Goal: Check status

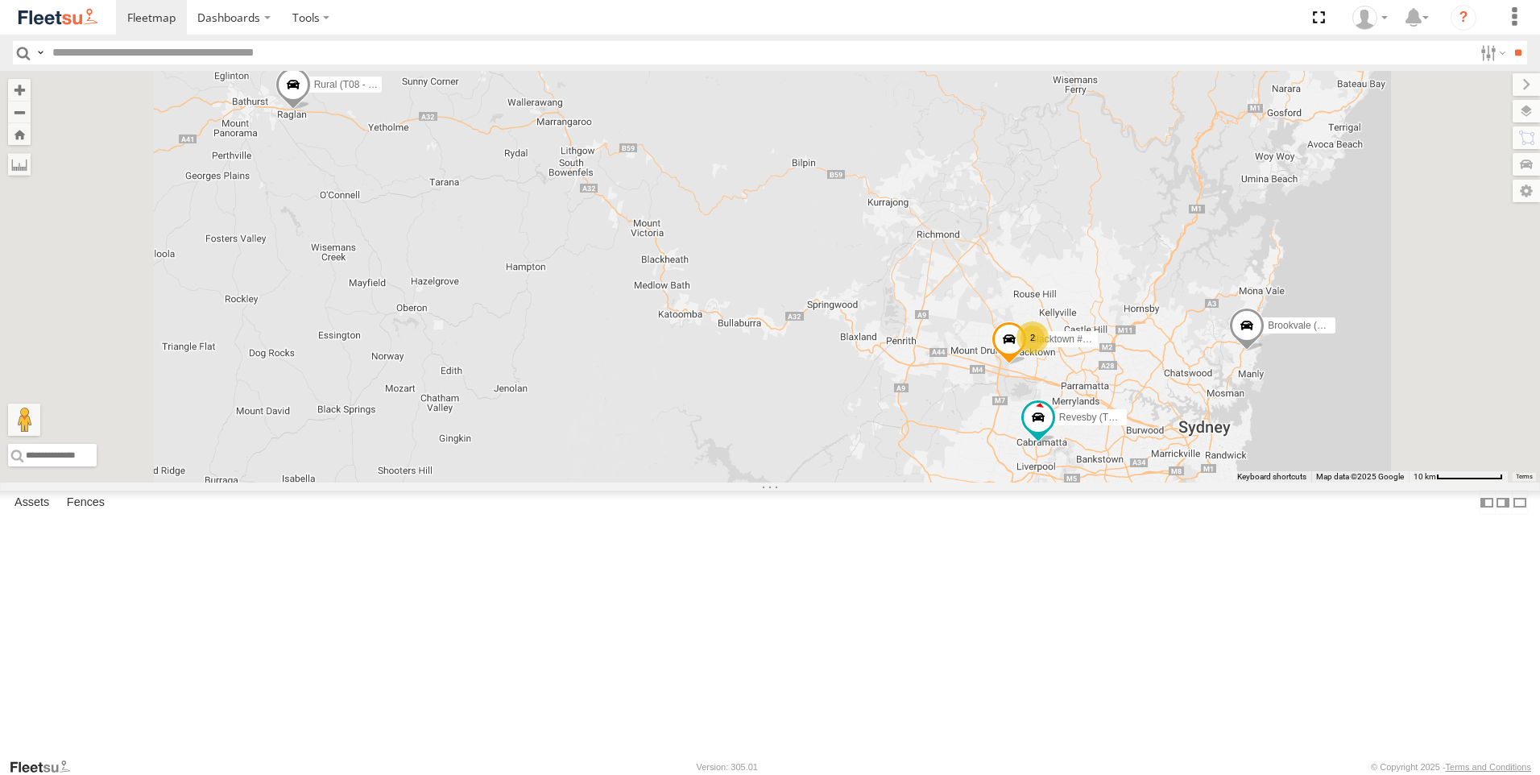
click at [899, 483] on div "Brookvale (T10 - [PERSON_NAME]) Rural (T08 - [PERSON_NAME]) 2 Blacktown #2 (T05…" at bounding box center [770, 277] width 1540 height 412
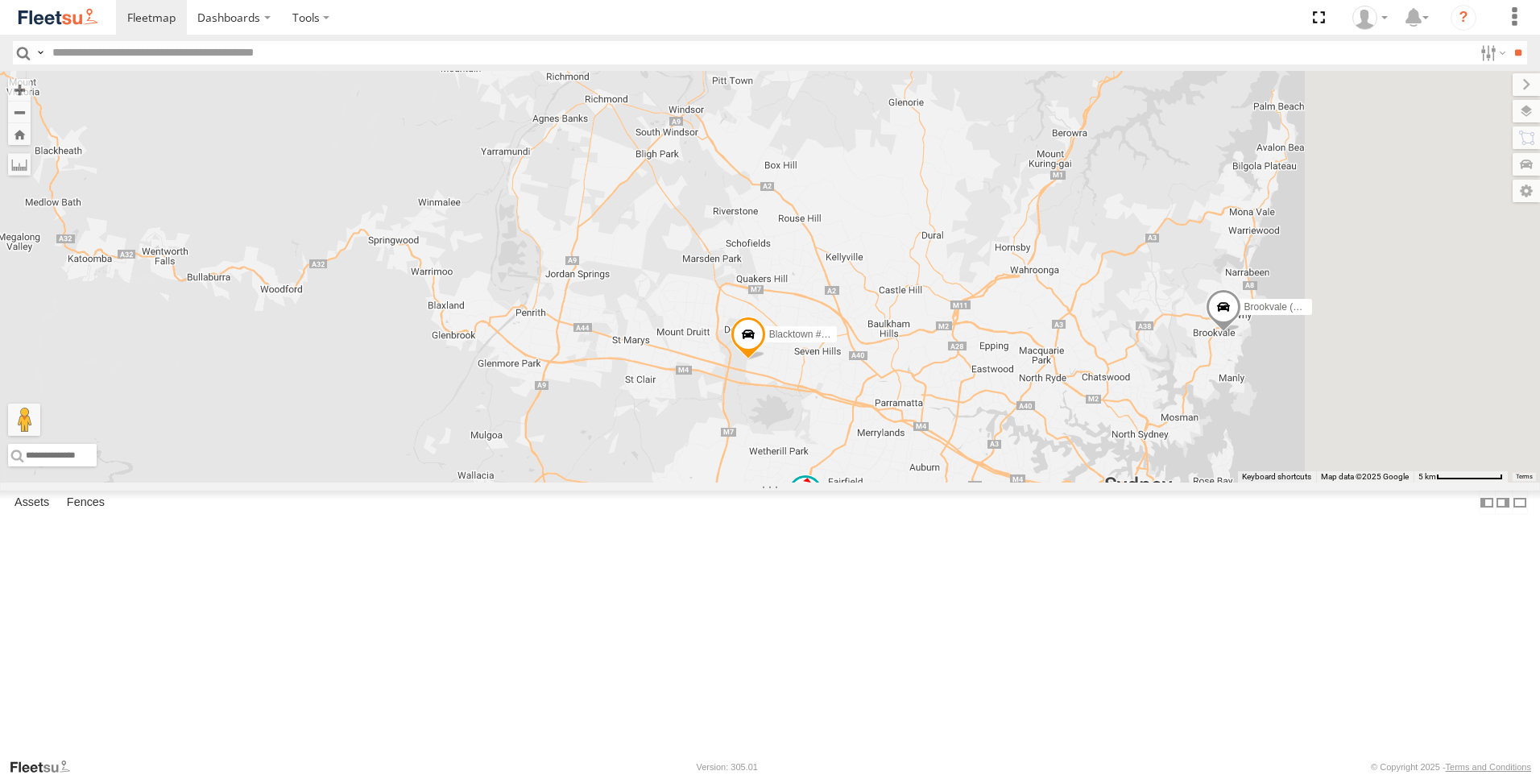
drag, startPoint x: 1058, startPoint y: 496, endPoint x: 484, endPoint y: 488, distance: 573.6
click at [484, 483] on div "Brookvale (T10 - [PERSON_NAME]) Rural (T08 - [PERSON_NAME]) Blacktown #2 (T05 -…" at bounding box center [770, 277] width 1540 height 412
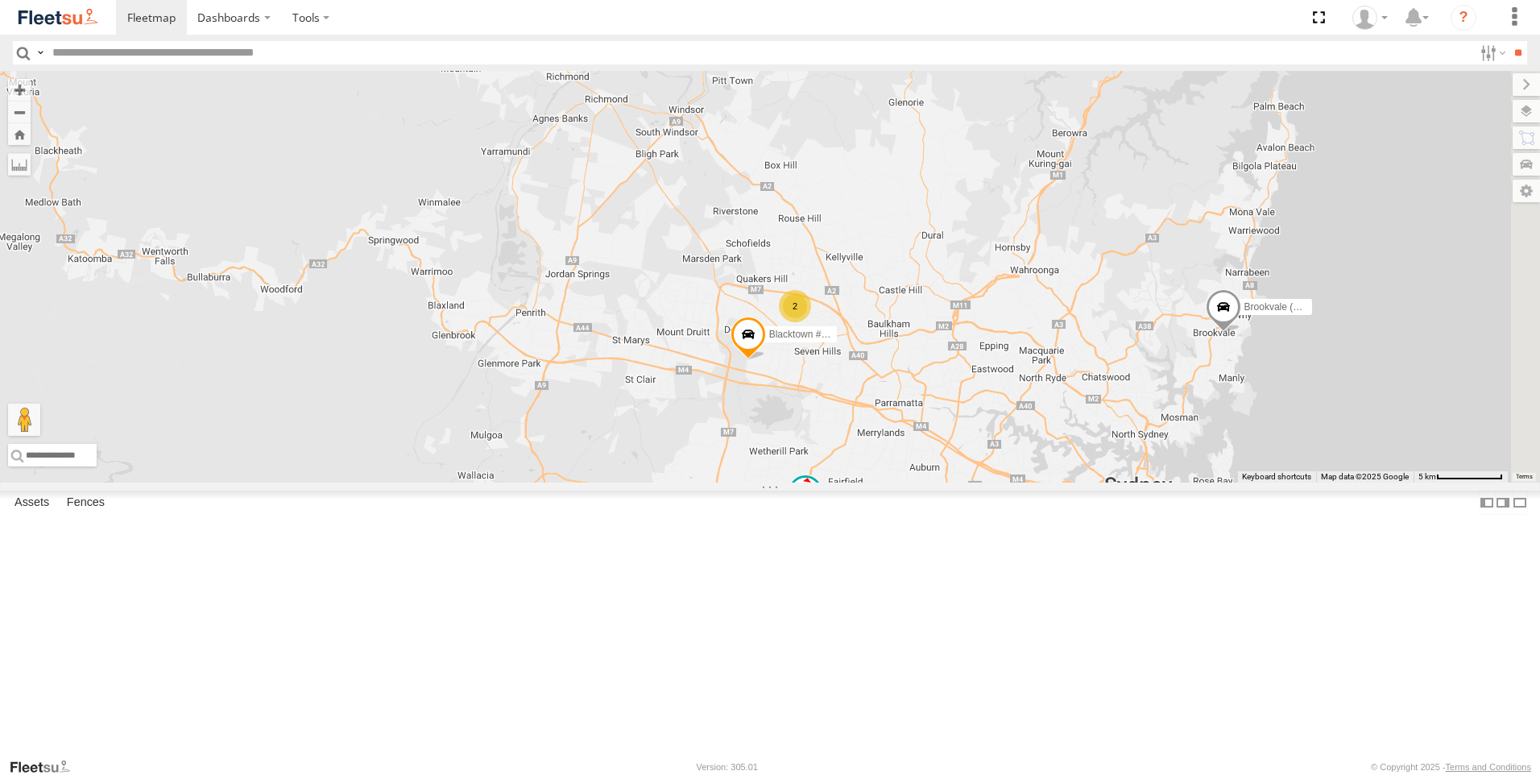
click at [784, 483] on div "Brookvale (T10 - [PERSON_NAME]) Rural (T08 - [PERSON_NAME]) Blacktown #2 (T05 -…" at bounding box center [770, 277] width 1540 height 412
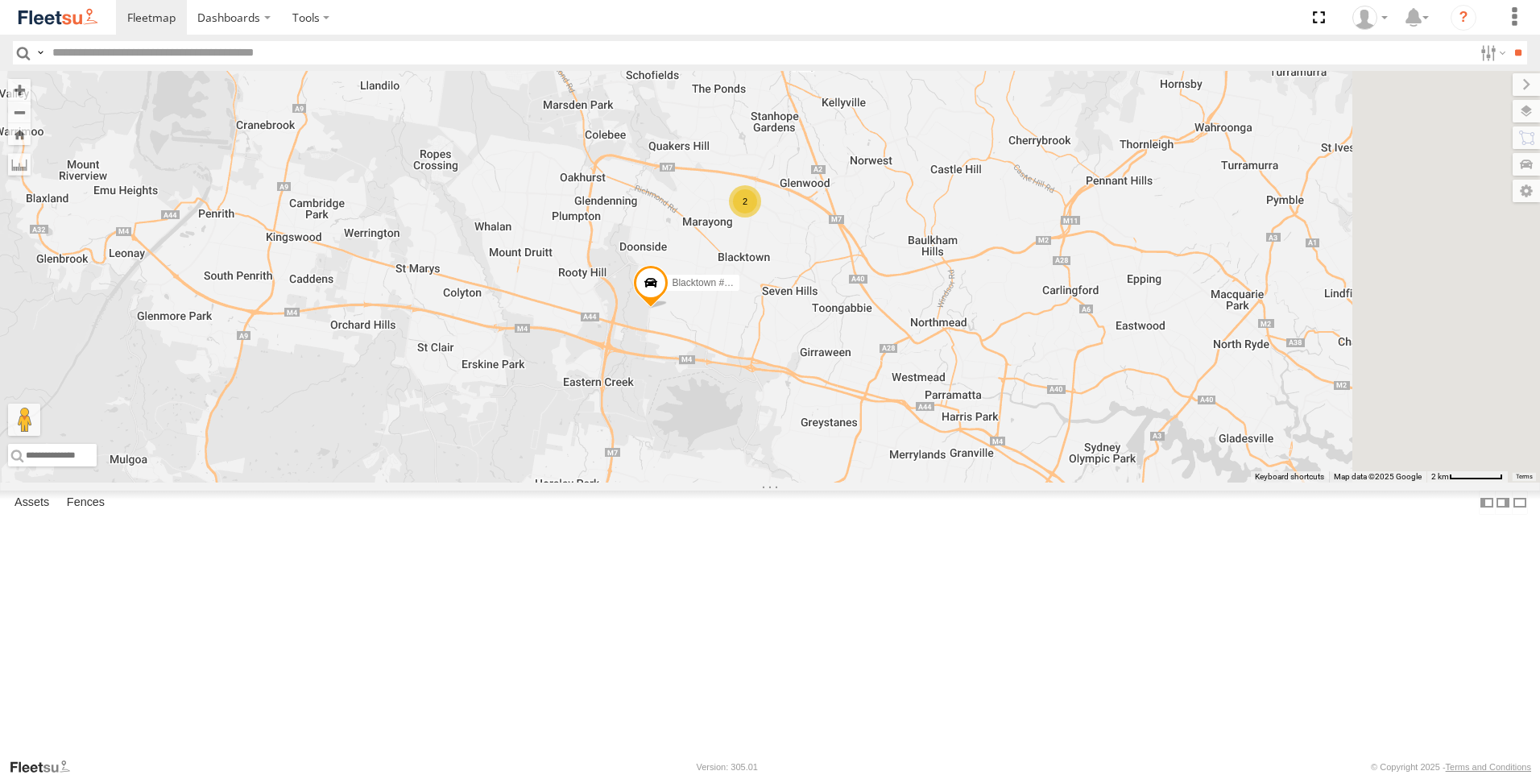
drag, startPoint x: 755, startPoint y: 545, endPoint x: 621, endPoint y: 536, distance: 134.1
click at [621, 483] on div "Brookvale (T10 - [PERSON_NAME]) Rural (T08 - [PERSON_NAME]) Blacktown #2 (T05 -…" at bounding box center [770, 277] width 1540 height 412
click at [985, 382] on div "Brookvale (T10 - [PERSON_NAME]) Rural (T08 - [PERSON_NAME]) Blacktown #2 (T05 -…" at bounding box center [770, 277] width 1540 height 412
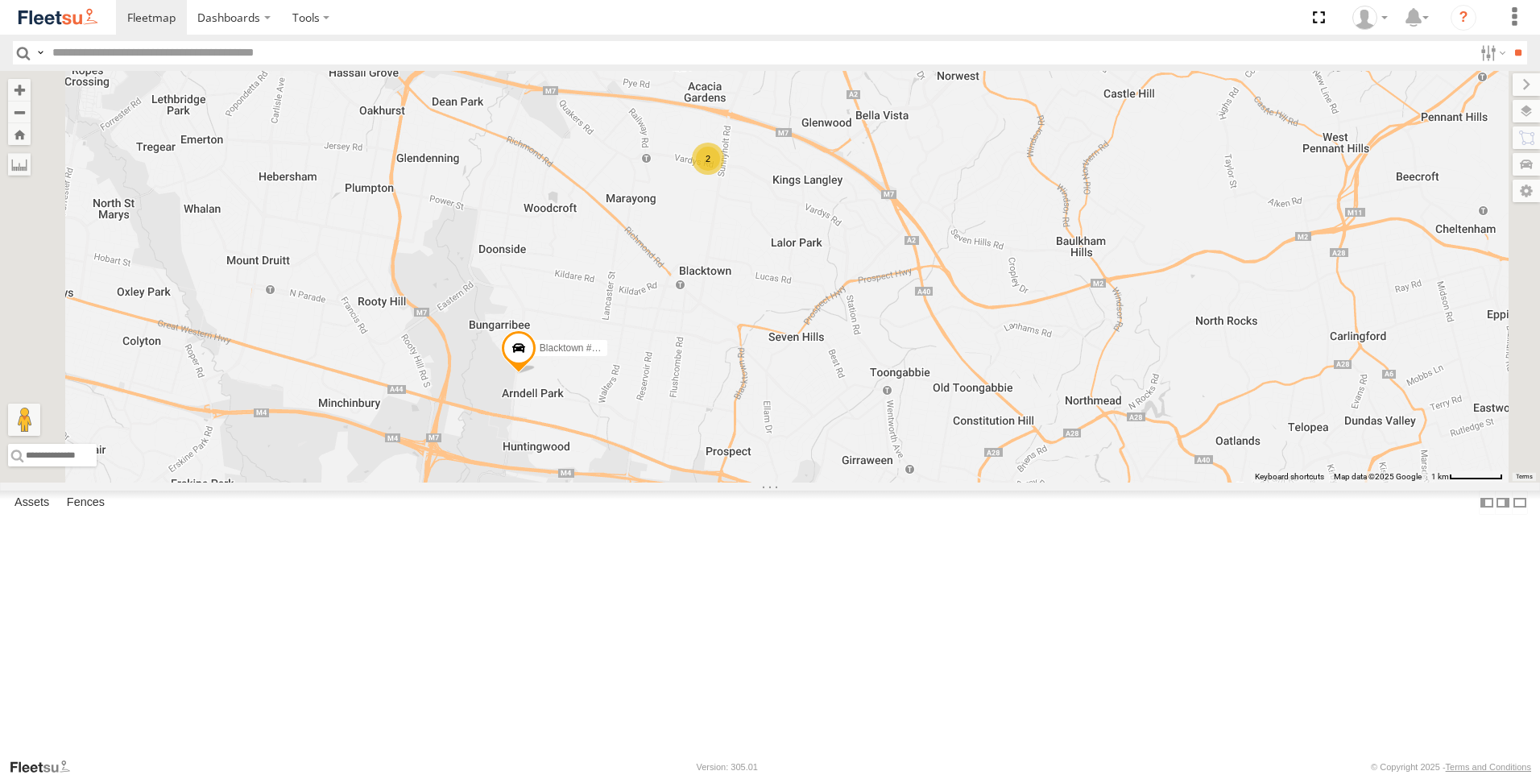
click at [985, 382] on div "Brookvale (T10 - [PERSON_NAME]) Rural (T08 - [PERSON_NAME]) Blacktown #2 (T05 -…" at bounding box center [770, 277] width 1540 height 412
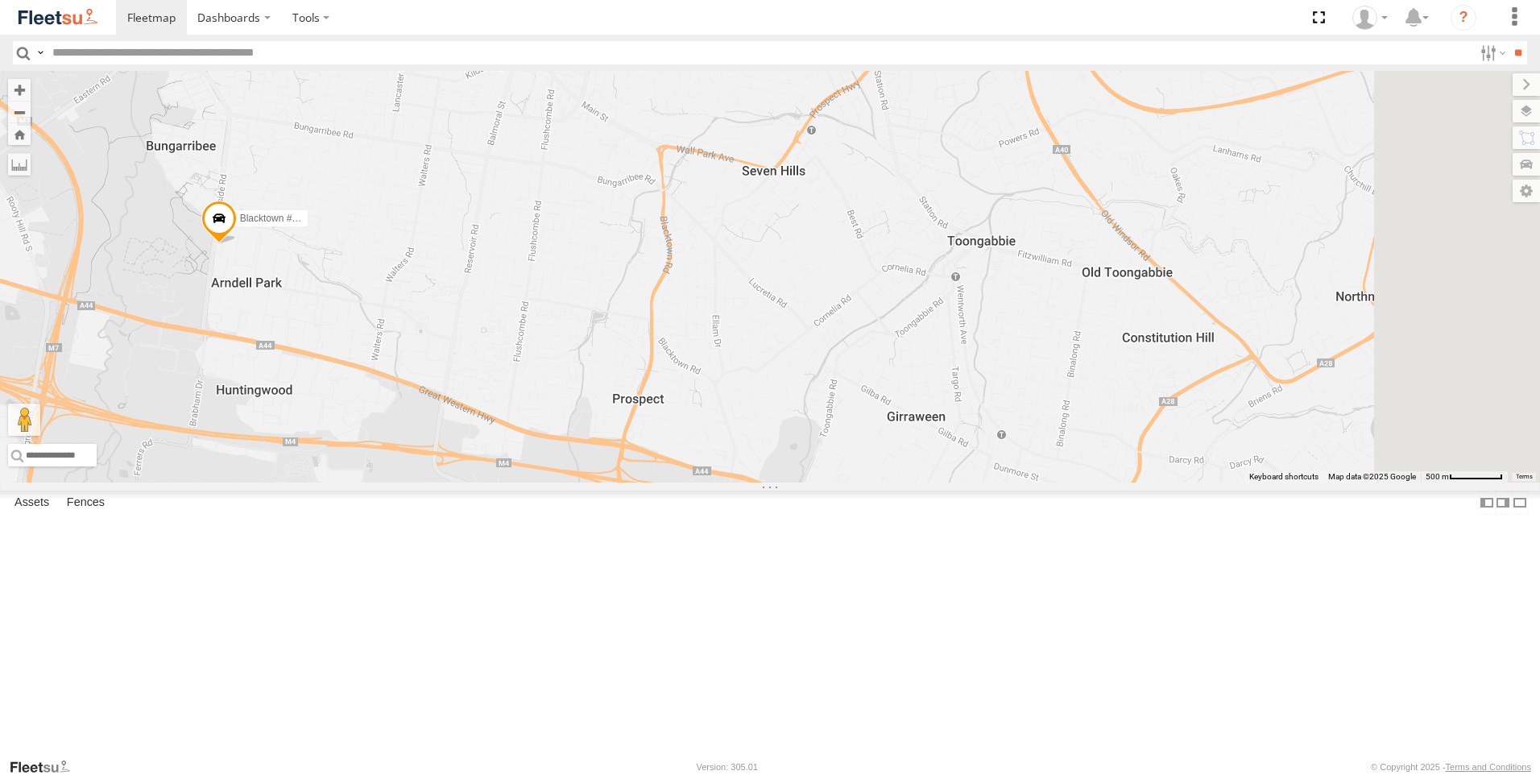
drag, startPoint x: 687, startPoint y: 570, endPoint x: 476, endPoint y: 201, distance: 425.7
click at [502, 217] on div "Brookvale (T10 - [PERSON_NAME]) Rural (T08 - [PERSON_NAME]) Blacktown #2 (T05 -…" at bounding box center [770, 277] width 1540 height 412
